Goal: Task Accomplishment & Management: Complete application form

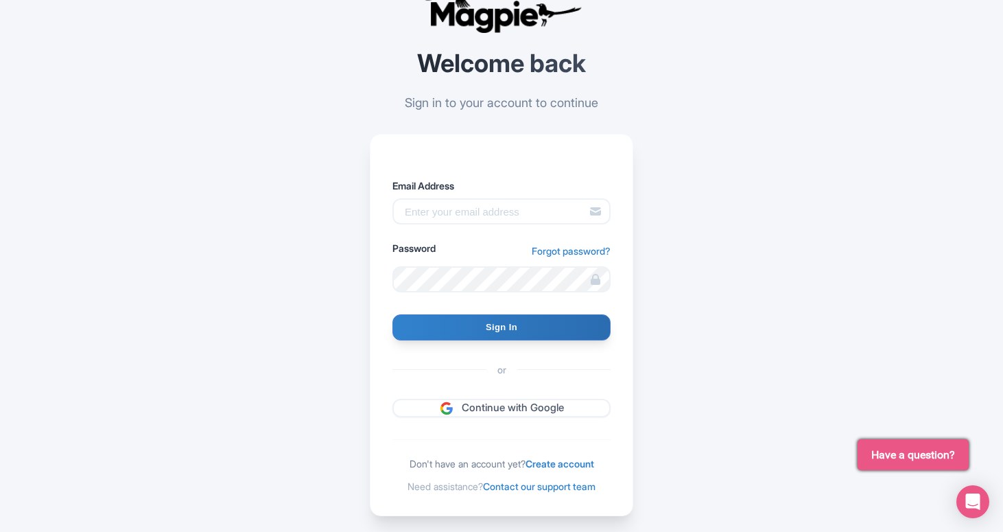
scroll to position [72, 0]
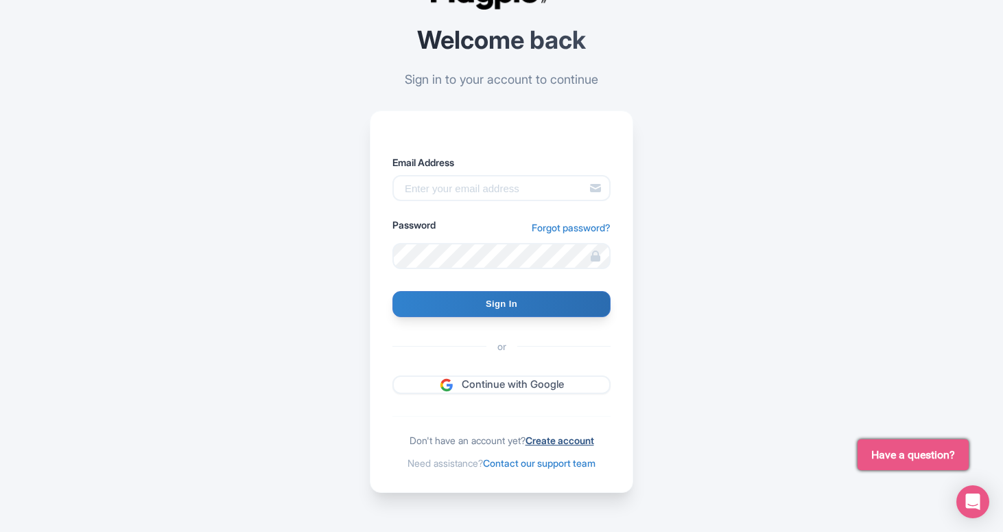
click at [568, 438] on link "Create account" at bounding box center [560, 440] width 69 height 12
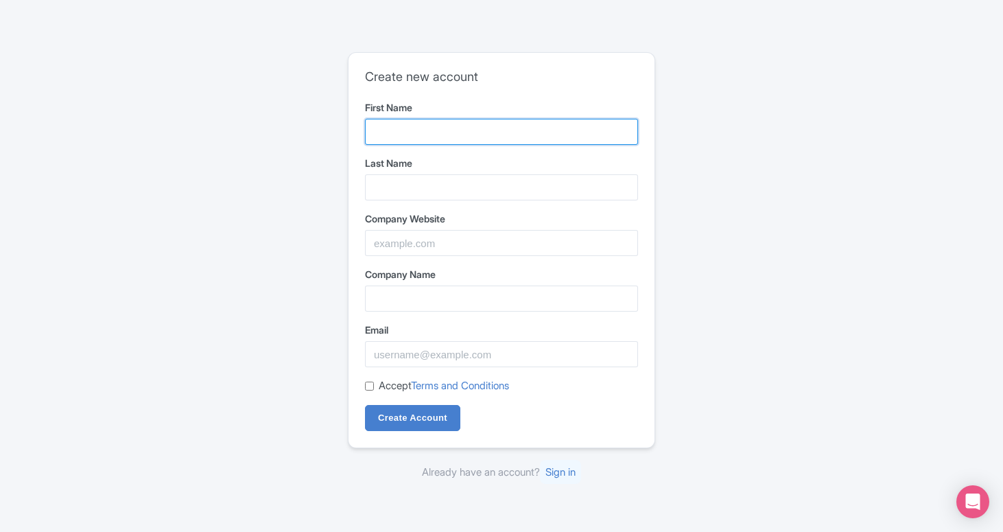
click at [505, 132] on input "First Name" at bounding box center [501, 132] width 273 height 26
type input "Debre"
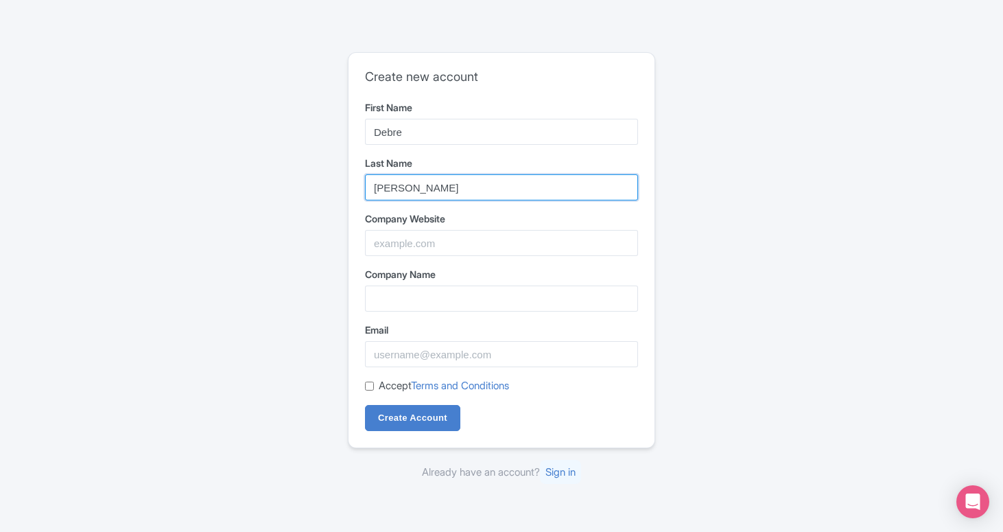
type input "[PERSON_NAME]"
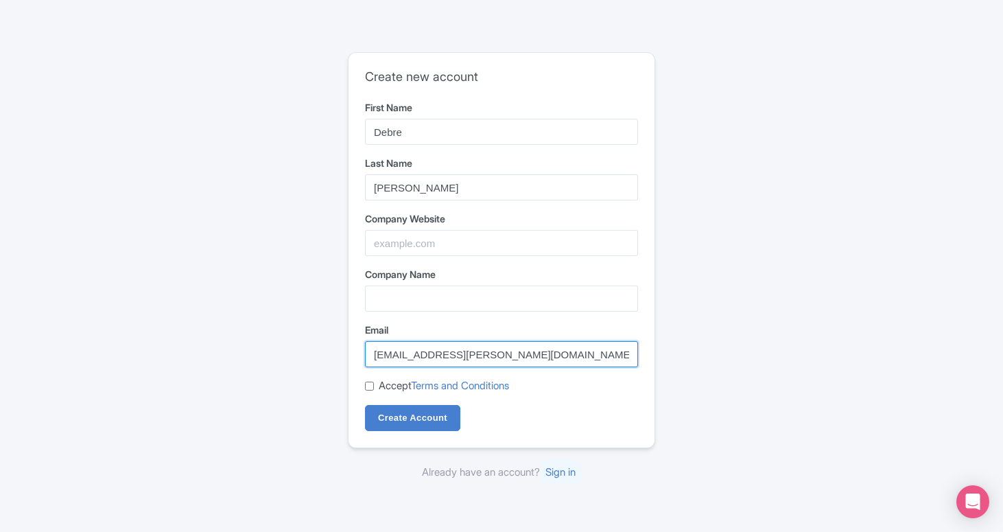
type input "debre.barrett@gmail.com"
drag, startPoint x: 368, startPoint y: 388, endPoint x: 392, endPoint y: 400, distance: 27.0
click at [368, 388] on input "Accept Terms and Conditions" at bounding box center [369, 386] width 9 height 9
checkbox input "true"
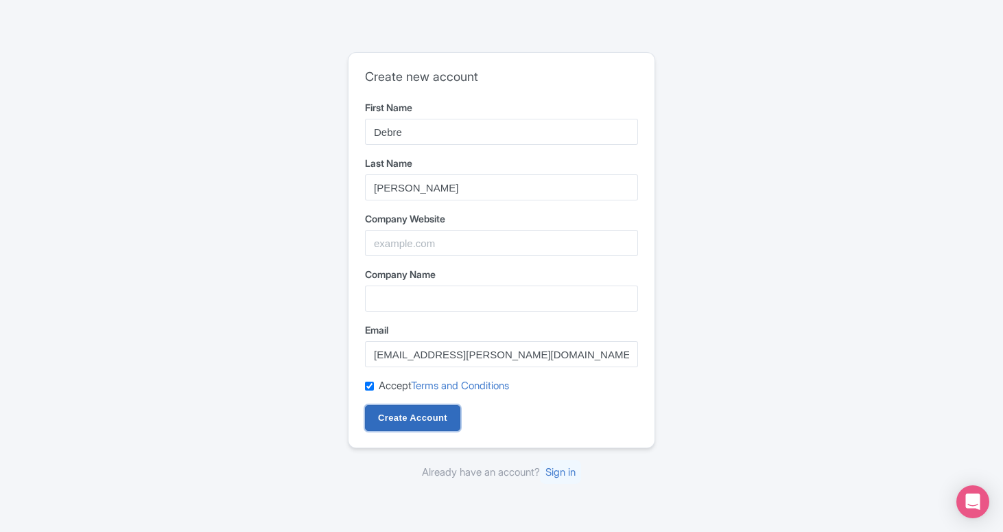
click at [399, 420] on input "Create Account" at bounding box center [412, 418] width 95 height 26
click at [393, 257] on form "First Name Debre Last Name Barrett Company Website Company Name Email debre.bar…" at bounding box center [501, 265] width 273 height 331
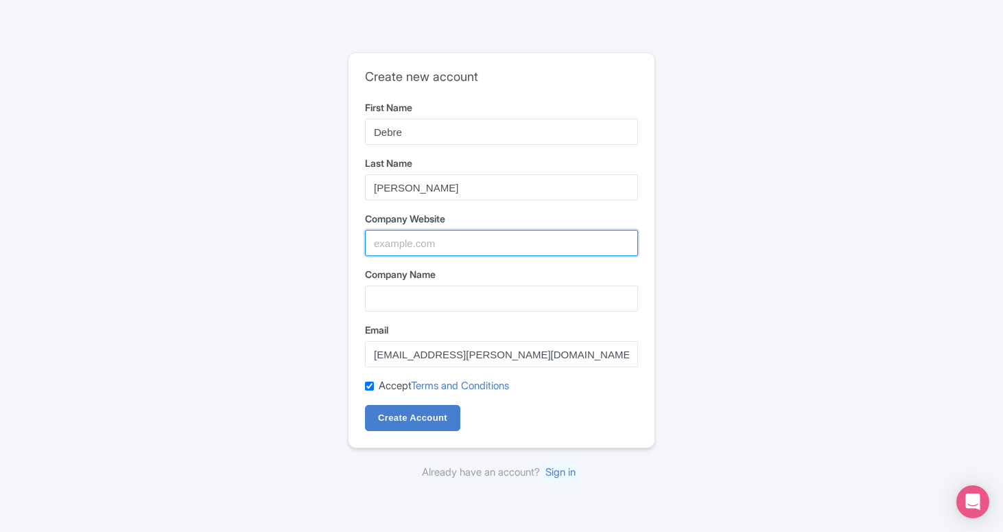
click at [491, 239] on input "Company Website" at bounding box center [501, 243] width 273 height 26
paste input "https://www.elginrailwaymarket.co.za/"
type input "https://www.elginrailwaymarket.co.za/"
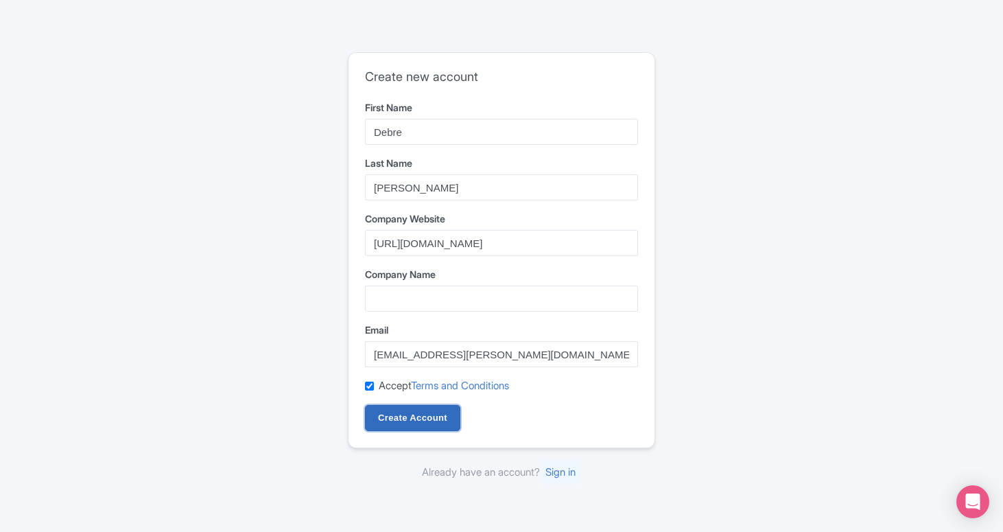
click at [414, 421] on input "Create Account" at bounding box center [412, 418] width 95 height 26
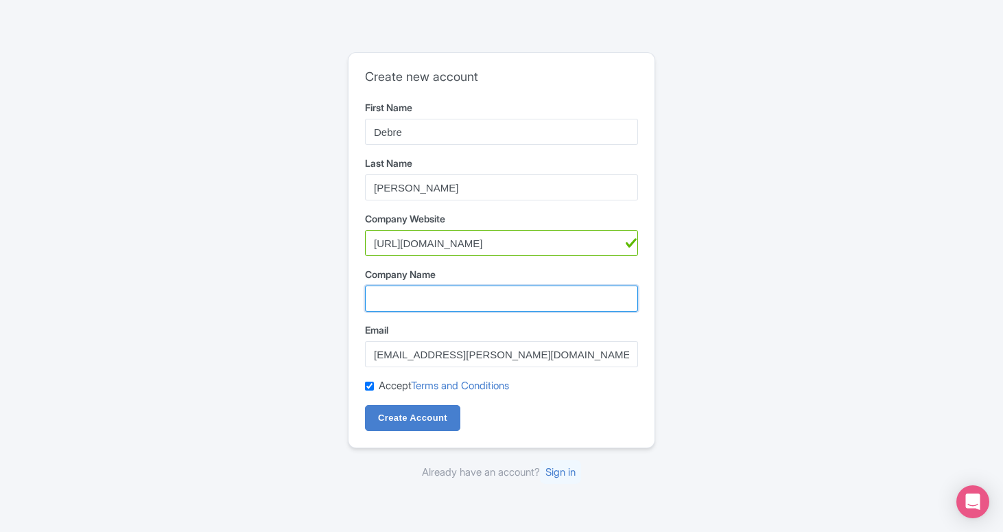
click at [393, 299] on input "Company Name" at bounding box center [501, 298] width 273 height 26
type input "Elgin"
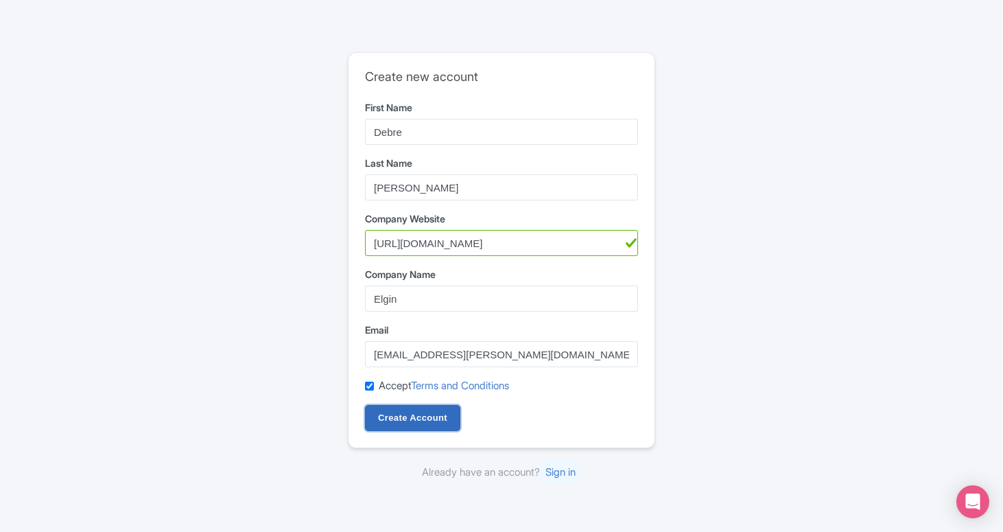
click at [397, 419] on input "Create Account" at bounding box center [412, 418] width 95 height 26
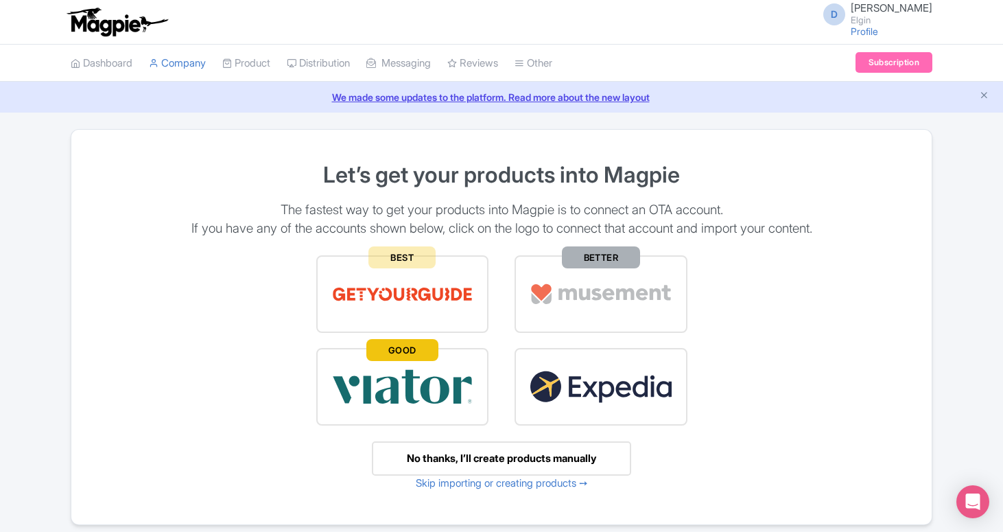
click at [965, 71] on div "Dashboard Company Product My Products Image Library Rate Sheets Distribution Ma…" at bounding box center [501, 64] width 1003 height 38
